Goal: Find specific page/section: Find specific page/section

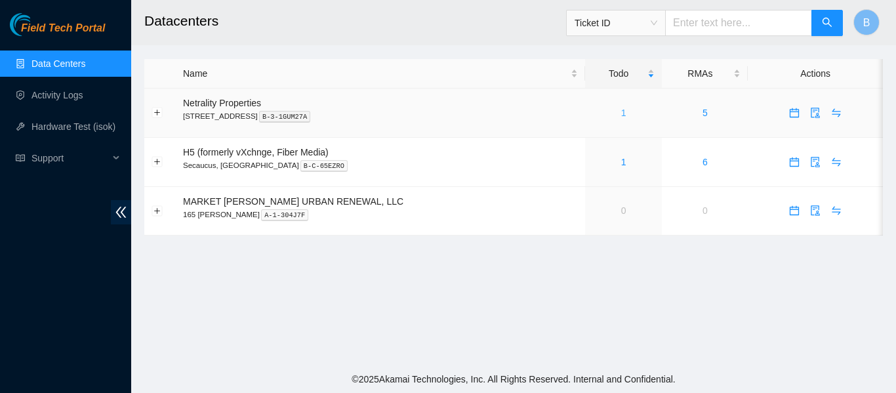
click at [621, 113] on link "1" at bounding box center [623, 113] width 5 height 10
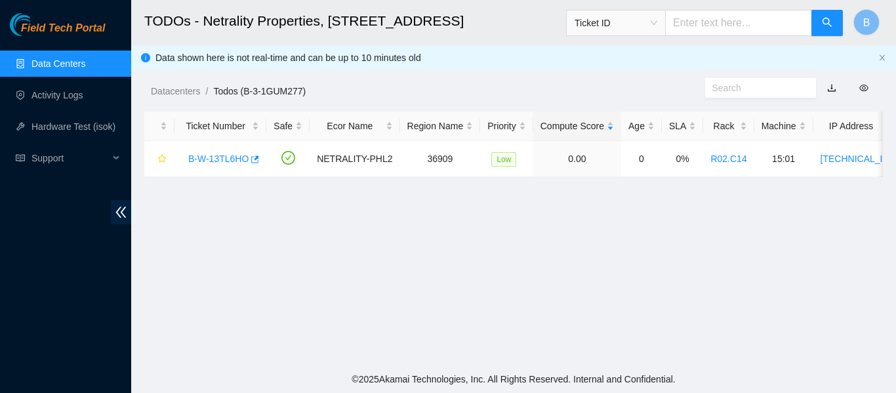
click at [85, 63] on link "Data Centers" at bounding box center [58, 63] width 54 height 10
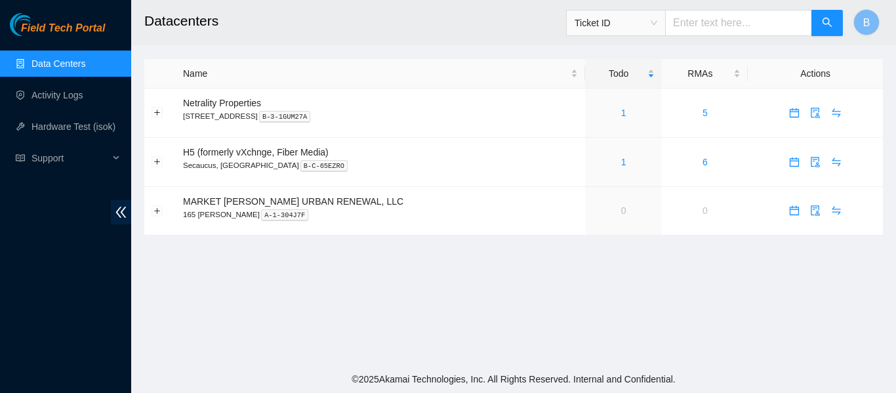
click at [401, 37] on h2 "Datacenters" at bounding box center [448, 21] width 609 height 42
